Goal: Task Accomplishment & Management: Use online tool/utility

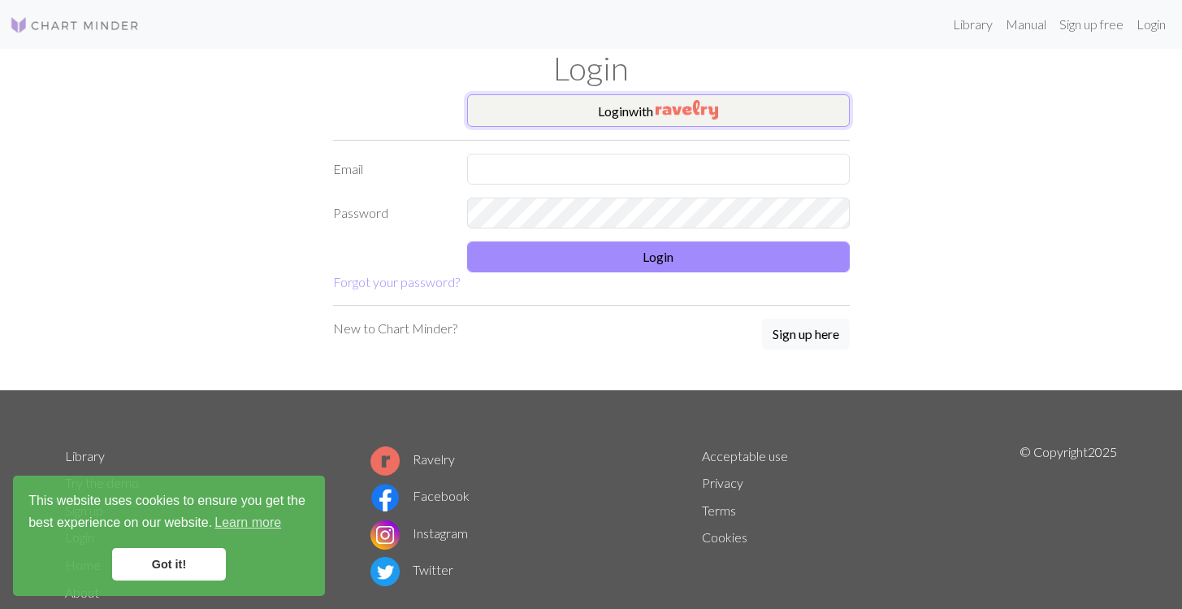
click at [681, 102] on img "button" at bounding box center [687, 109] width 63 height 19
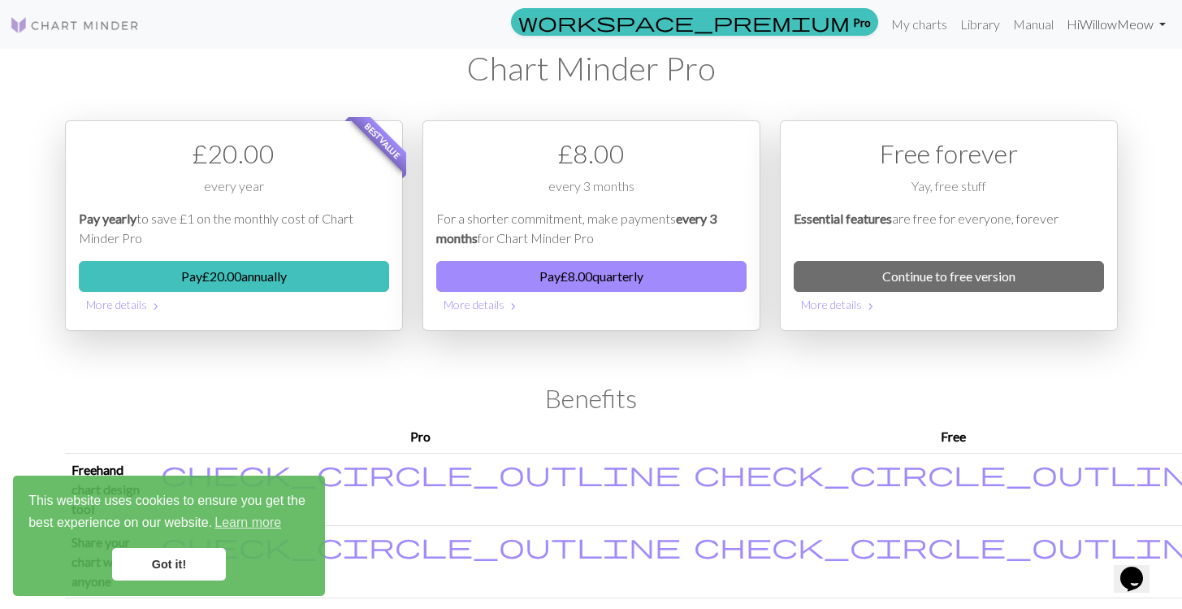
click at [1075, 24] on link "Hi WillowMeow" at bounding box center [1116, 24] width 112 height 32
click at [1090, 80] on link "Account settings" at bounding box center [1106, 69] width 105 height 32
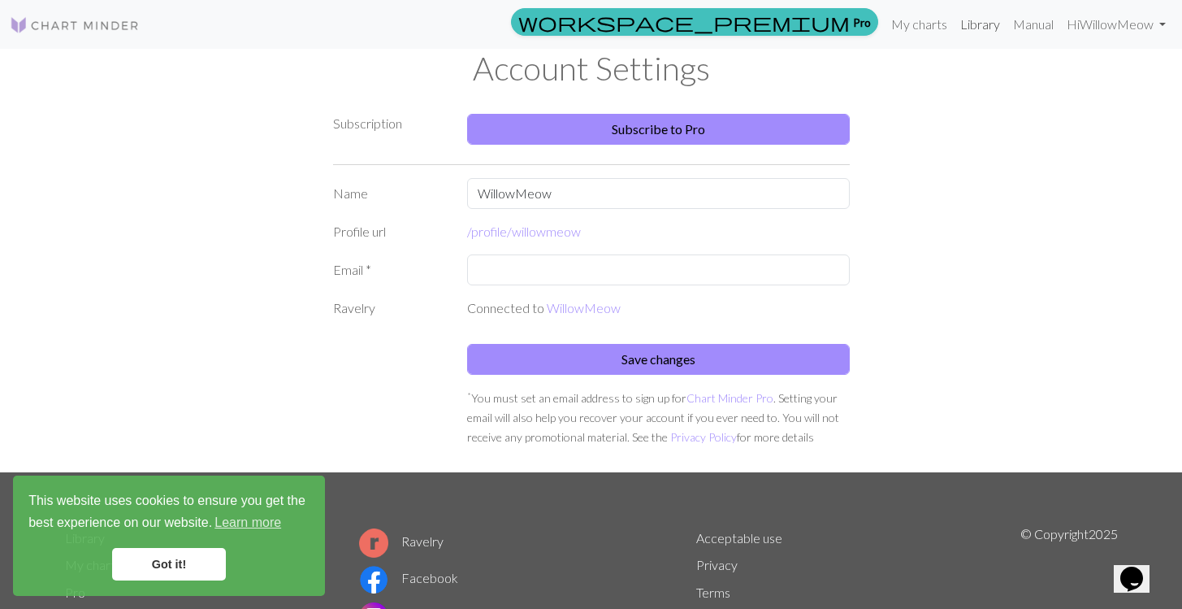
click at [973, 29] on link "Library" at bounding box center [980, 24] width 53 height 32
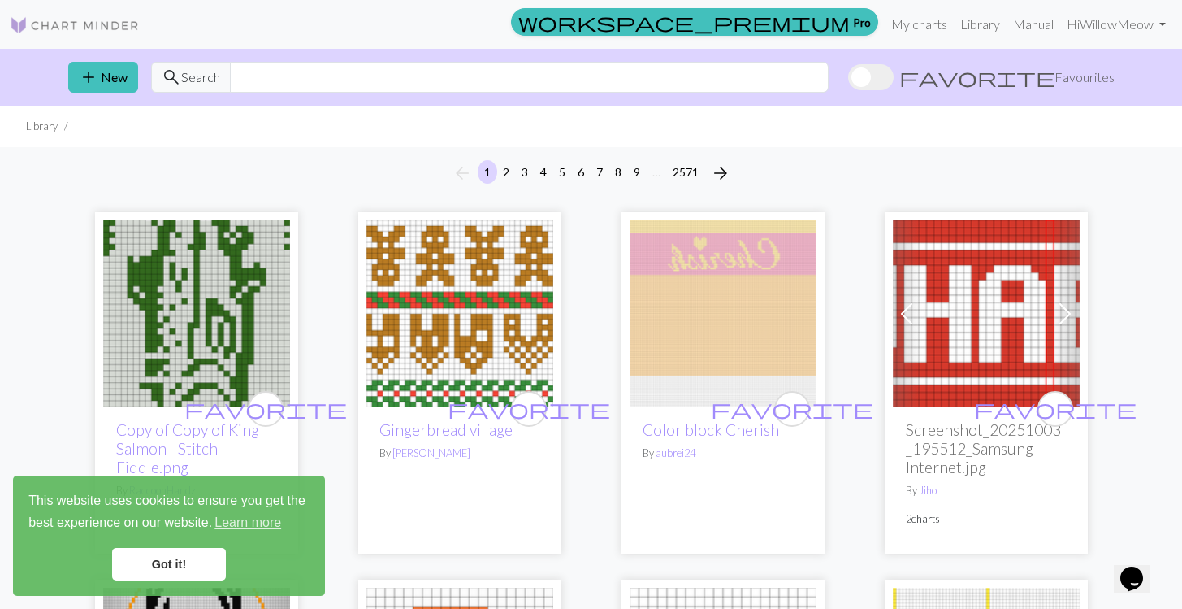
click at [894, 83] on span at bounding box center [870, 77] width 45 height 26
click at [848, 79] on input "favorite Favourites" at bounding box center [848, 79] width 0 height 0
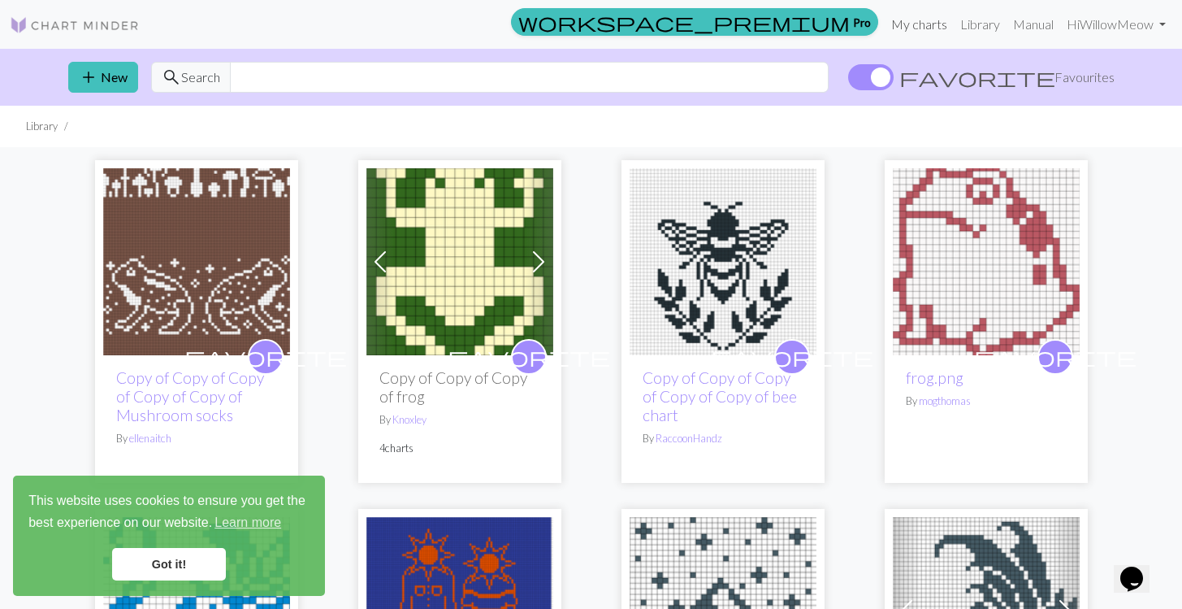
click at [915, 28] on link "My charts" at bounding box center [919, 24] width 69 height 32
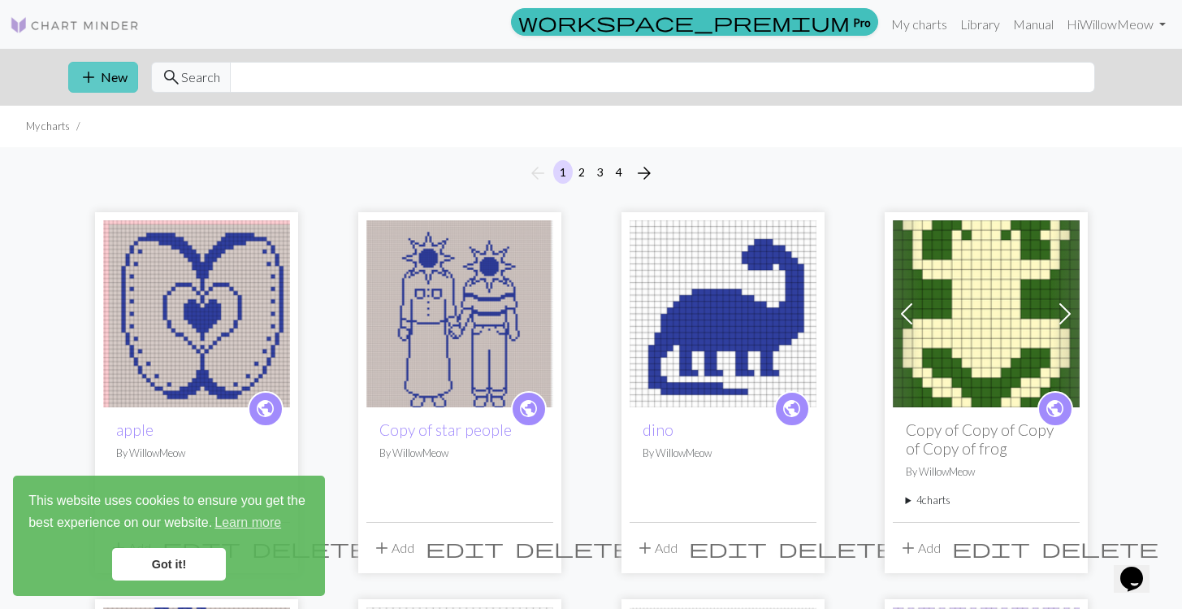
click at [111, 89] on button "add New" at bounding box center [103, 77] width 70 height 31
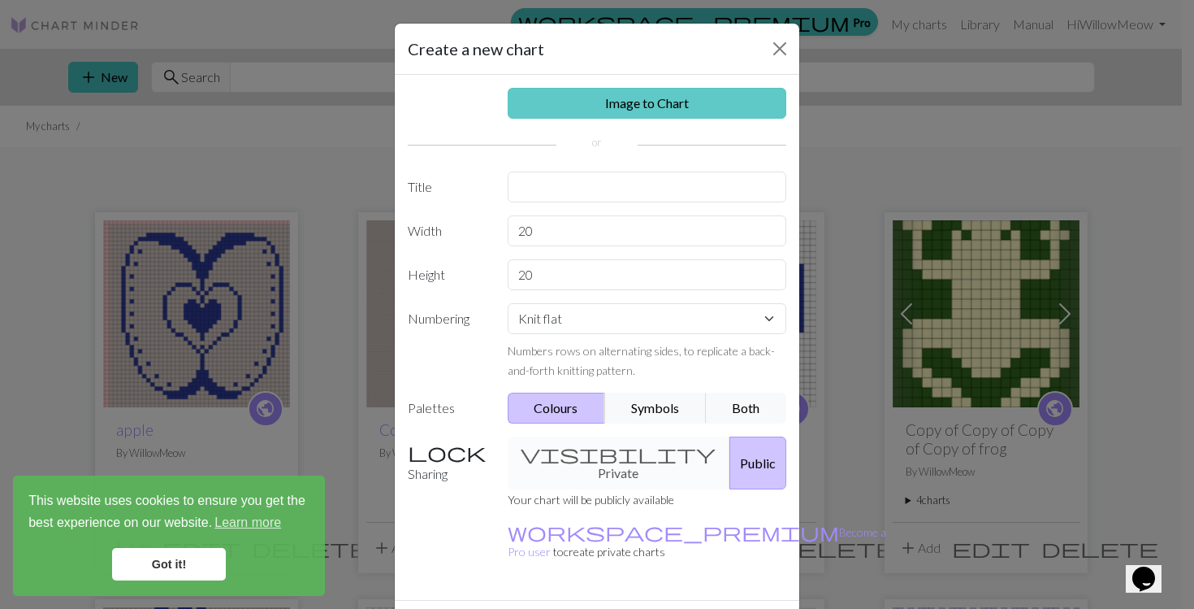
click at [606, 107] on link "Image to Chart" at bounding box center [647, 103] width 279 height 31
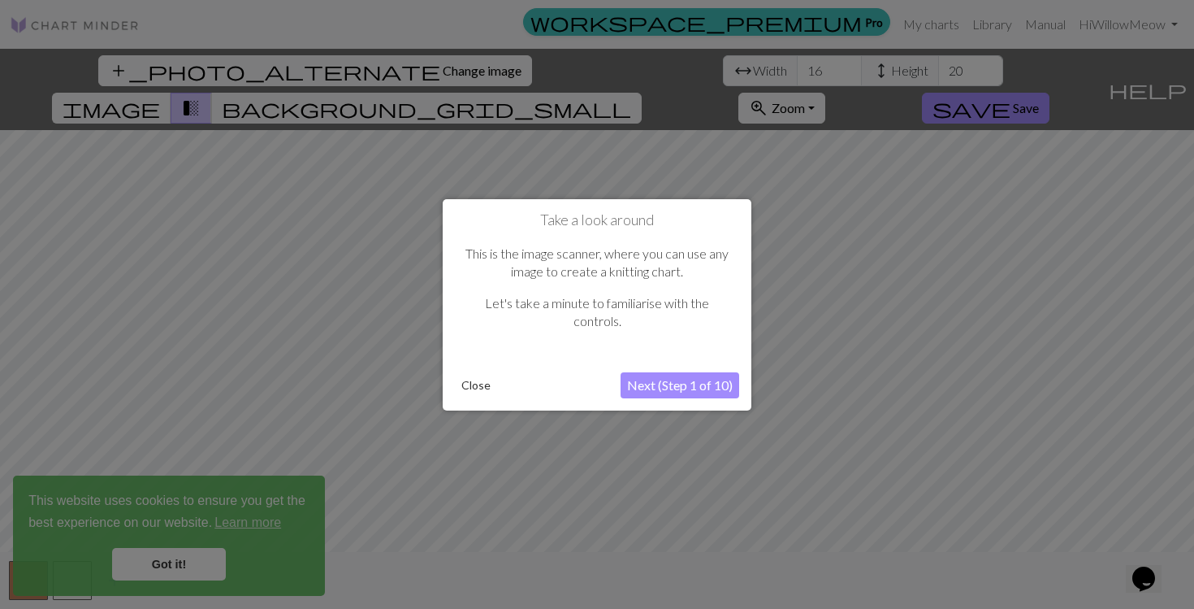
click at [469, 383] on button "Close" at bounding box center [476, 385] width 42 height 24
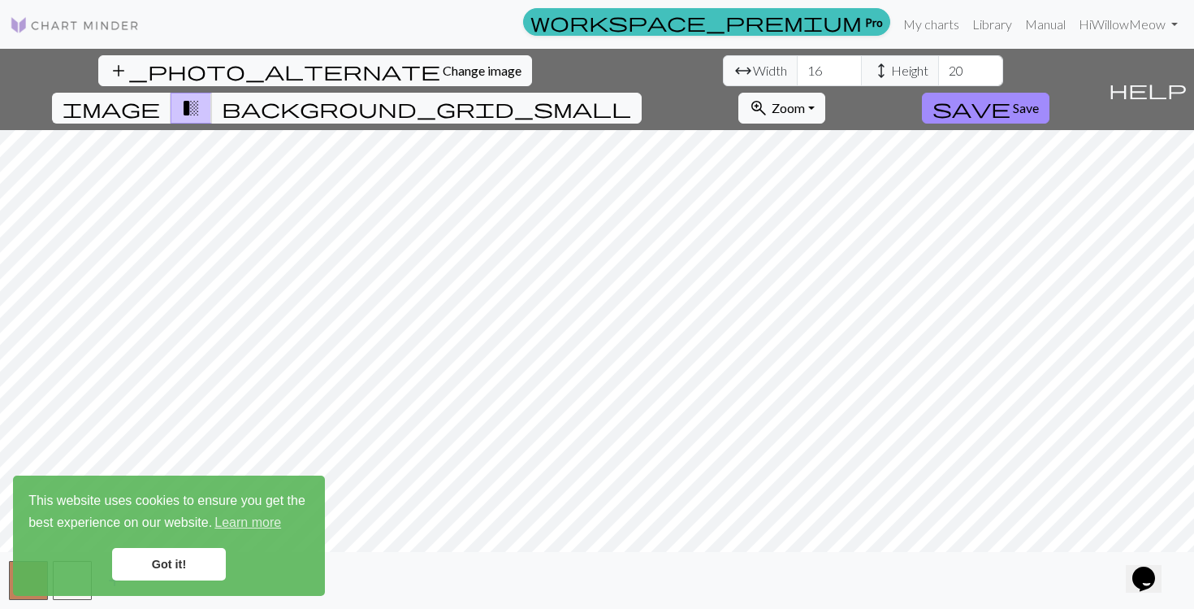
click at [803, 56] on div "add_photo_alternate Change image arrow_range Width 16 height Height 20 image tr…" at bounding box center [597, 329] width 1194 height 560
click at [797, 78] on input "16" at bounding box center [829, 70] width 65 height 31
type input "1"
type input "100"
click at [938, 73] on input "20" at bounding box center [970, 70] width 65 height 31
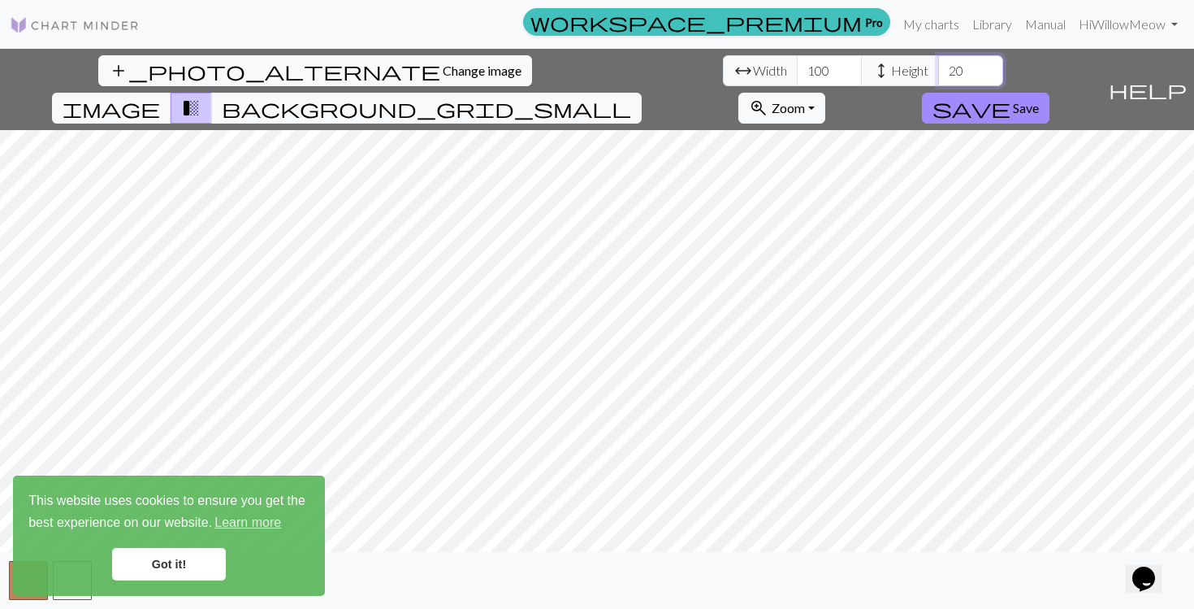
type input "2"
type input "3"
type input "188"
click at [443, 72] on span "Change image" at bounding box center [482, 70] width 79 height 15
